Goal: Task Accomplishment & Management: Complete application form

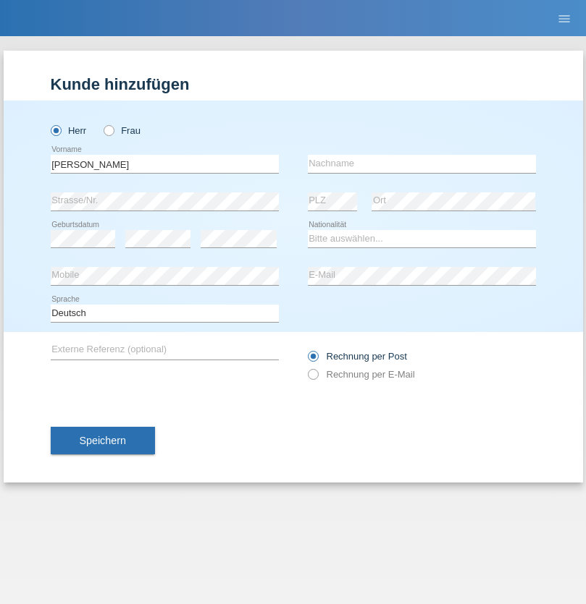
type input "[PERSON_NAME]"
click at [421, 164] on input "text" at bounding box center [422, 164] width 228 height 18
type input "Pidoux"
select select "CH"
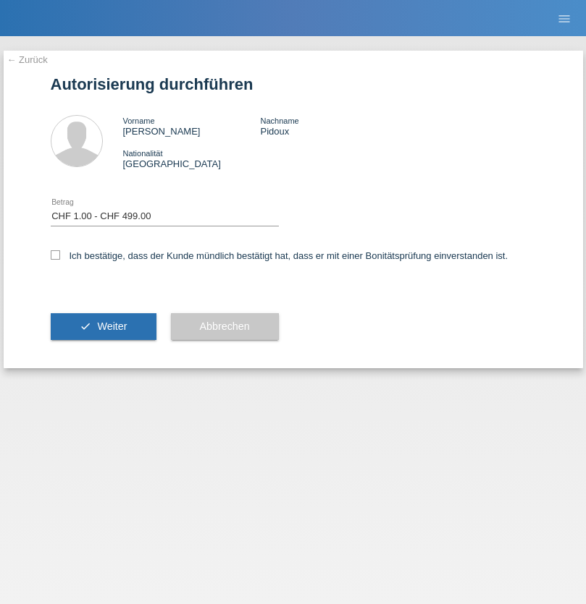
select select "1"
checkbox input "true"
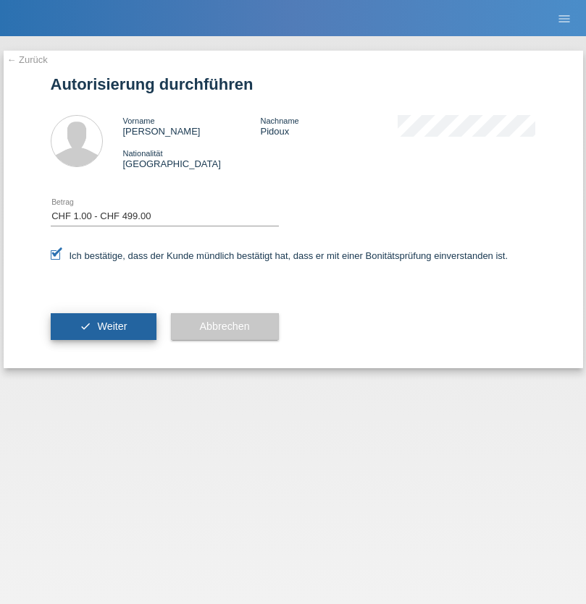
click at [103, 326] on span "Weiter" at bounding box center [112, 327] width 30 height 12
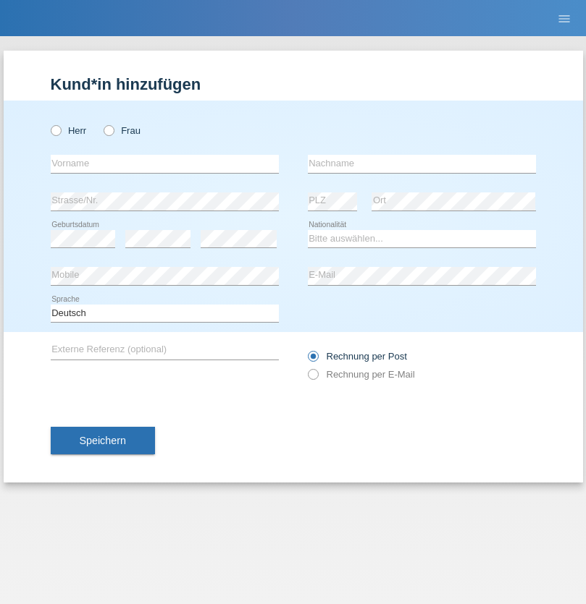
radio input "true"
click at [164, 164] on input "text" at bounding box center [165, 164] width 228 height 18
type input "Florije"
click at [421, 164] on input "text" at bounding box center [422, 164] width 228 height 18
type input "Jakupaj"
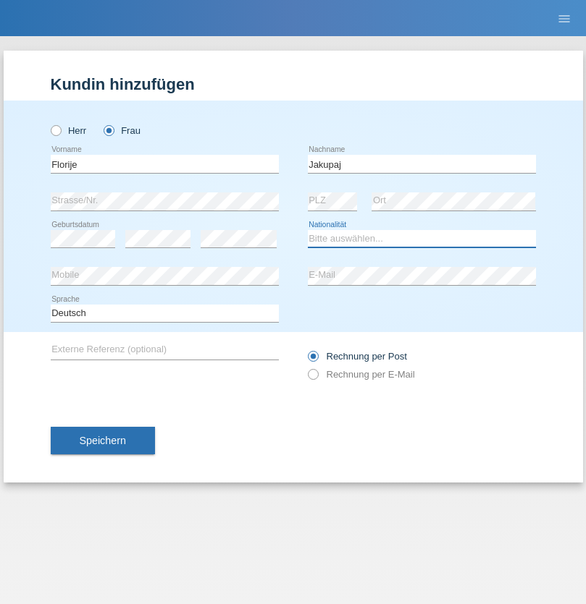
select select "XK"
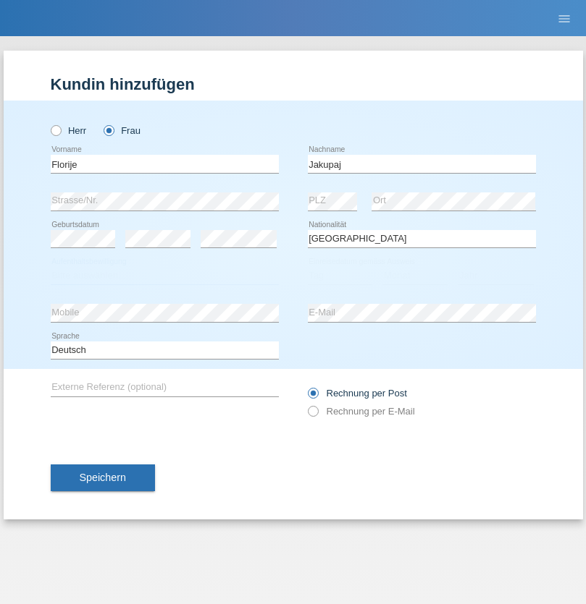
select select "C"
select select "15"
select select "08"
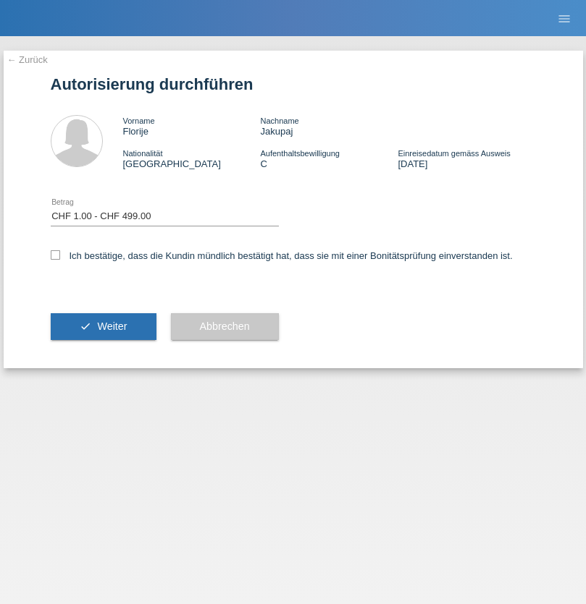
select select "1"
checkbox input "true"
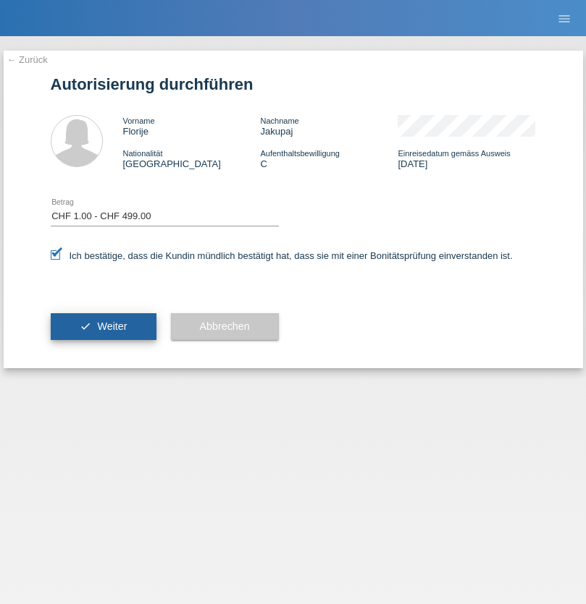
click at [103, 326] on span "Weiter" at bounding box center [112, 327] width 30 height 12
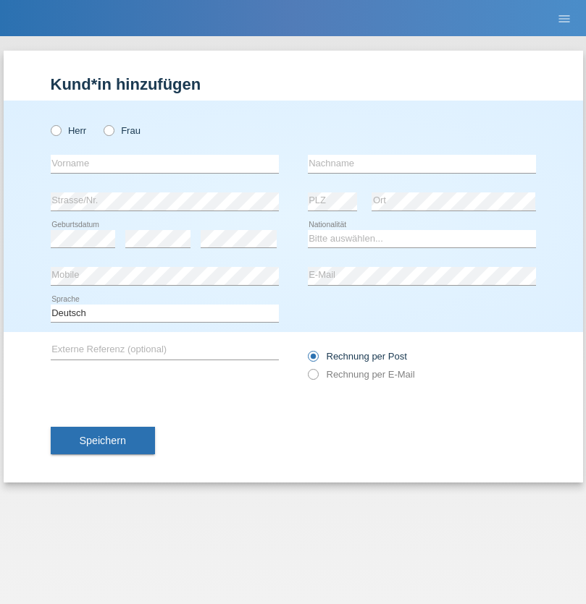
radio input "true"
click at [164, 164] on input "text" at bounding box center [165, 164] width 228 height 18
type input "Mario"
click at [421, 164] on input "text" at bounding box center [422, 164] width 228 height 18
type input "[PERSON_NAME]"
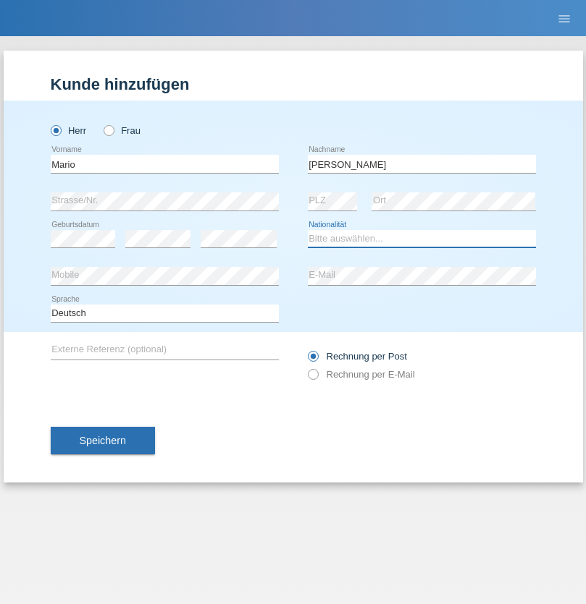
select select "ES"
select select "C"
select select "01"
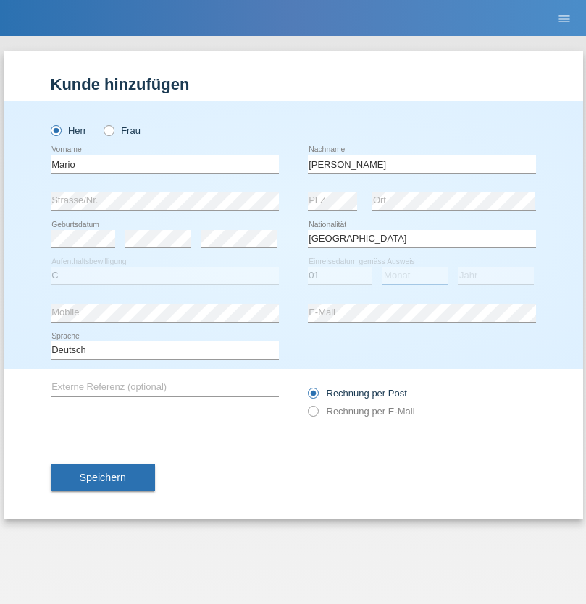
select select "06"
select select "2017"
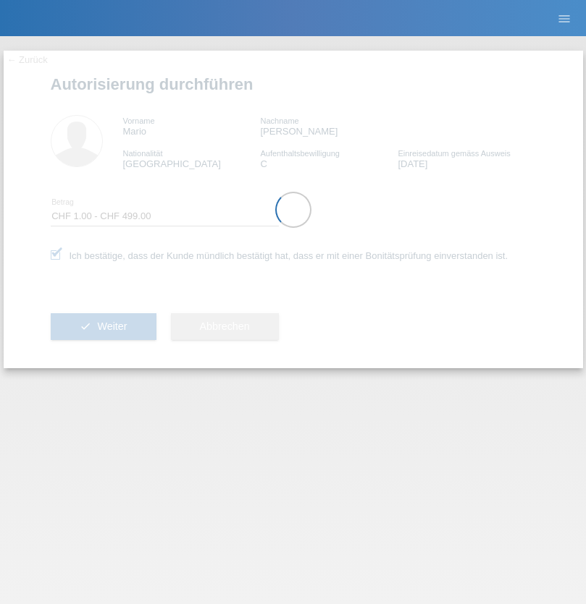
select select "1"
